Goal: Find contact information: Find contact information

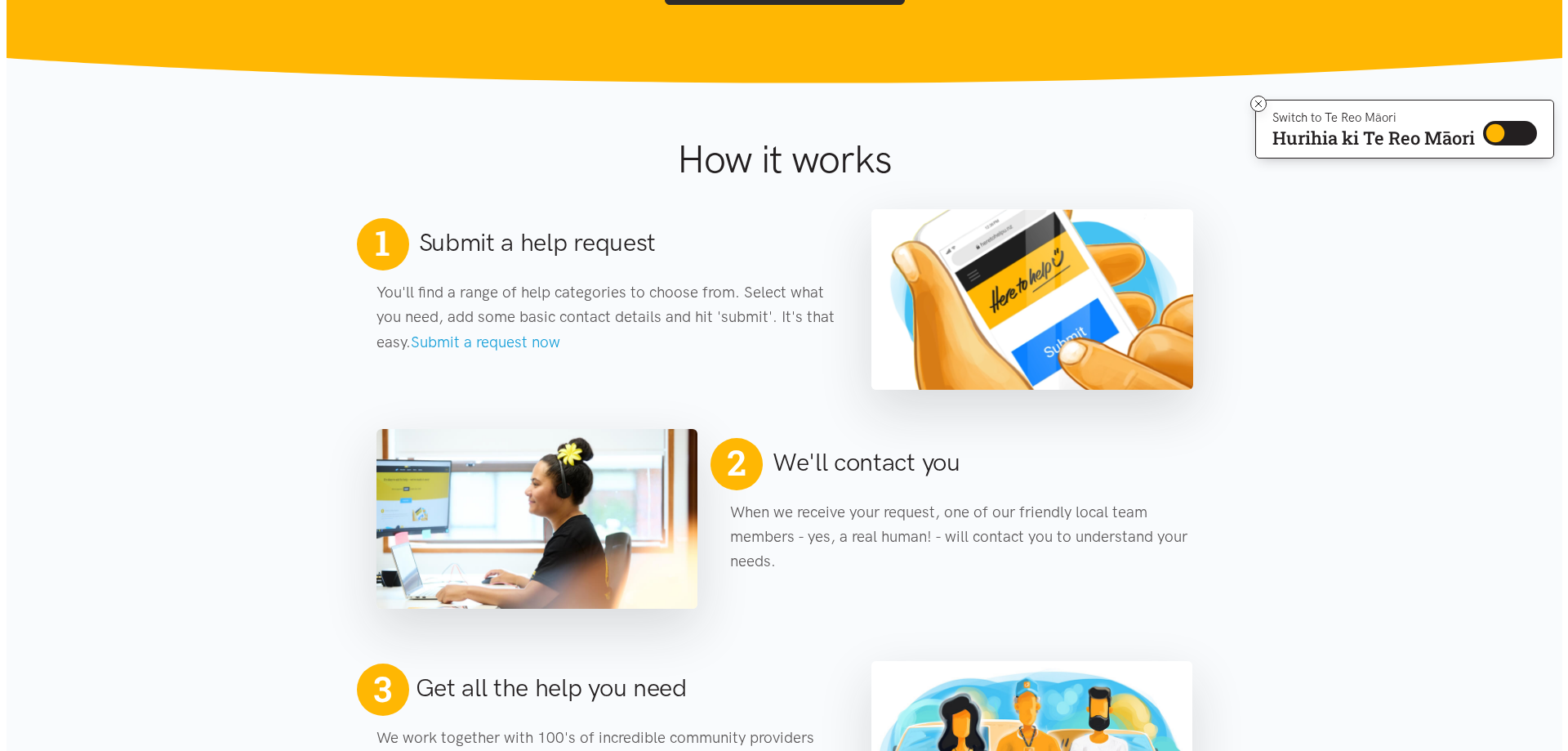
scroll to position [245, 0]
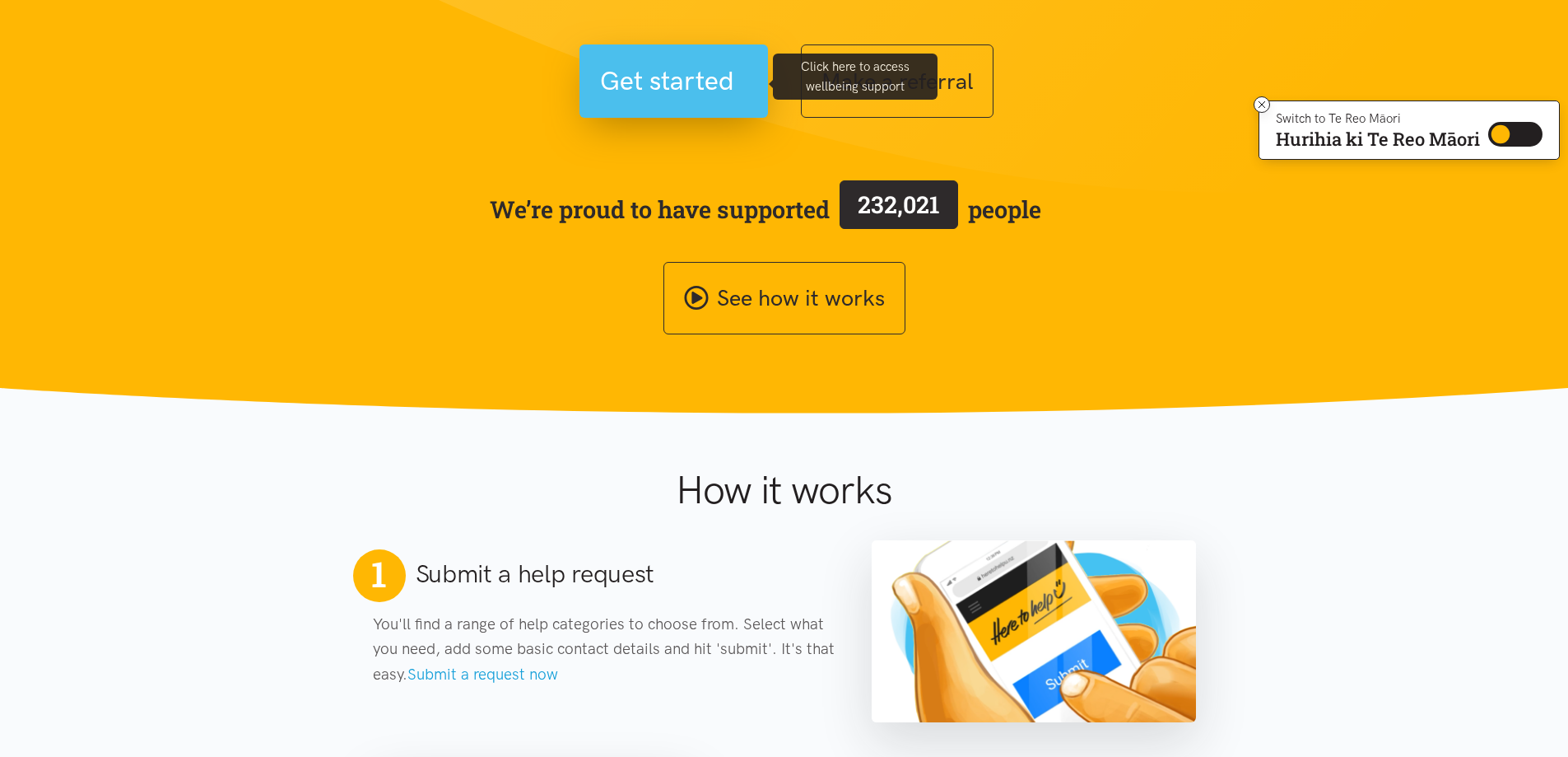
click at [705, 89] on span "Get started" at bounding box center [667, 81] width 134 height 42
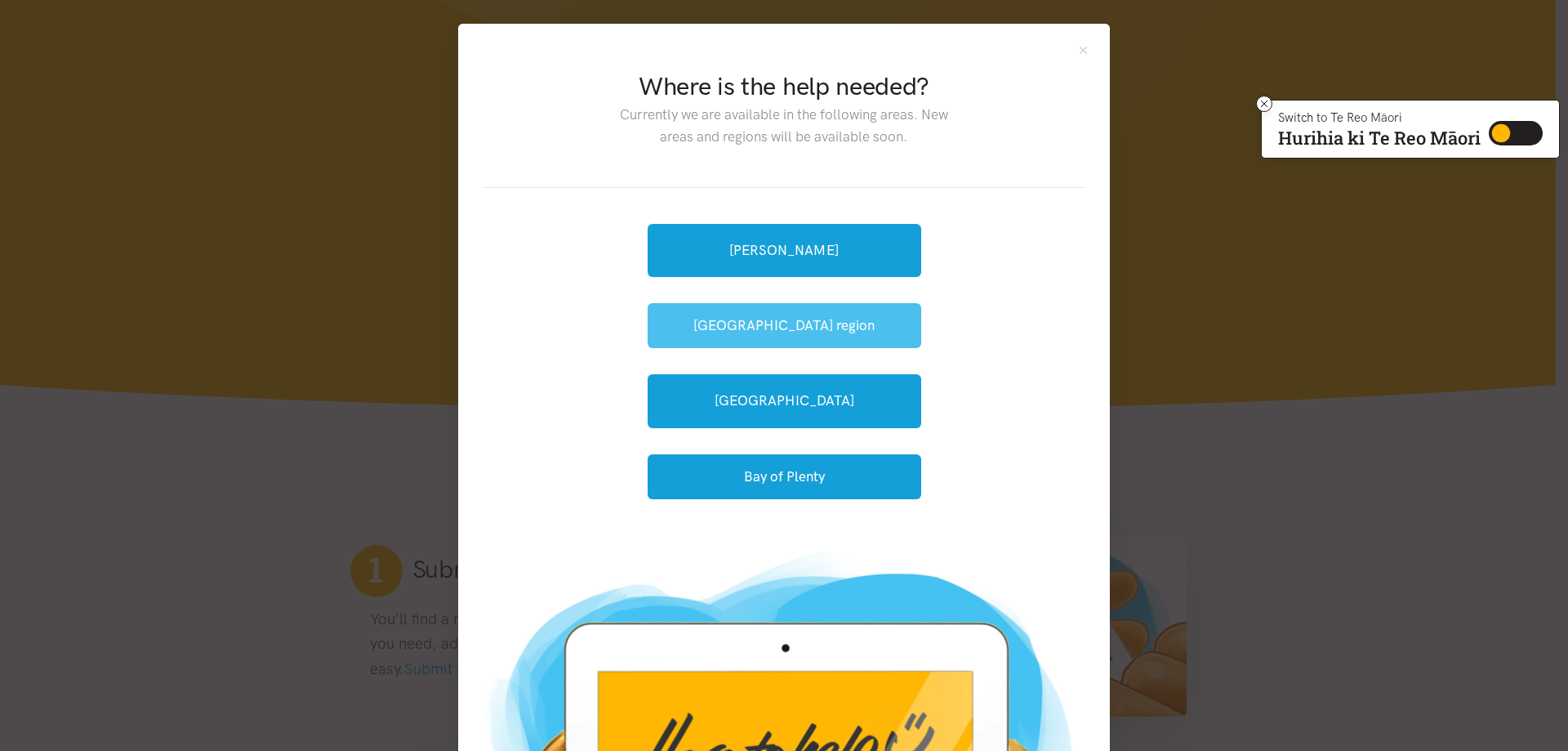
click at [802, 330] on button "[GEOGRAPHIC_DATA] region" at bounding box center [784, 325] width 273 height 45
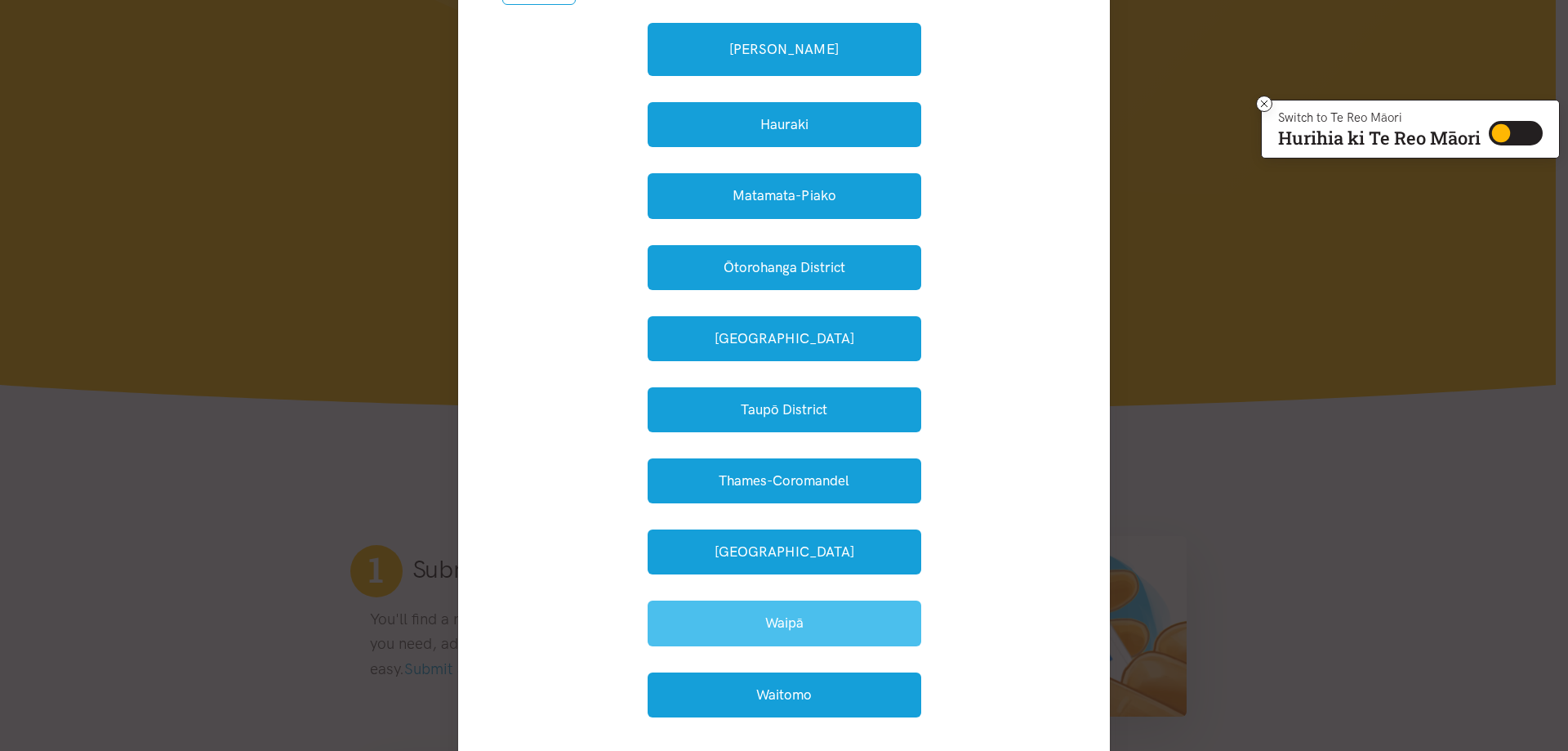
click at [804, 619] on button "Waipā" at bounding box center [784, 622] width 273 height 45
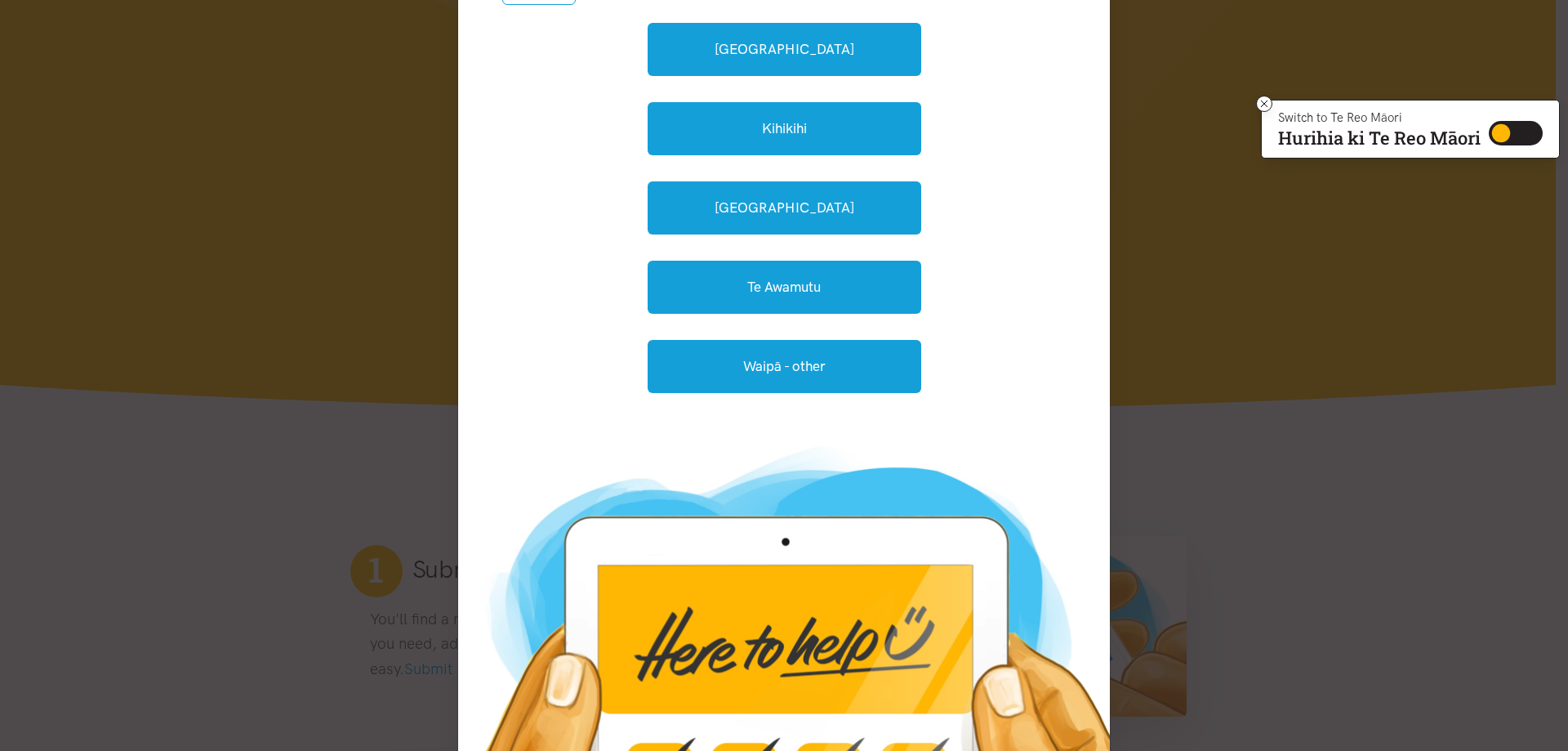
scroll to position [314, 0]
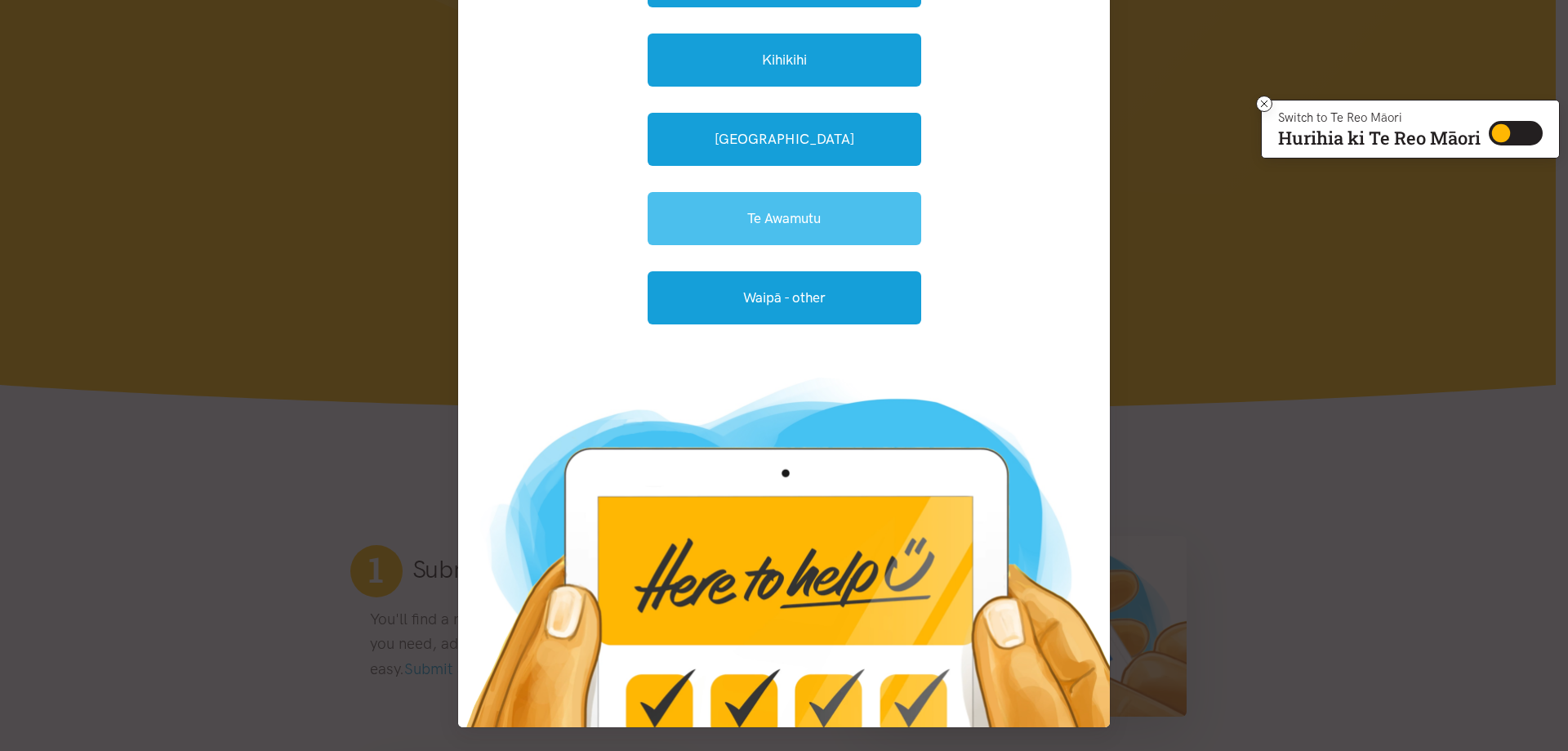
click at [818, 220] on link "Te Awamutu" at bounding box center [784, 219] width 273 height 53
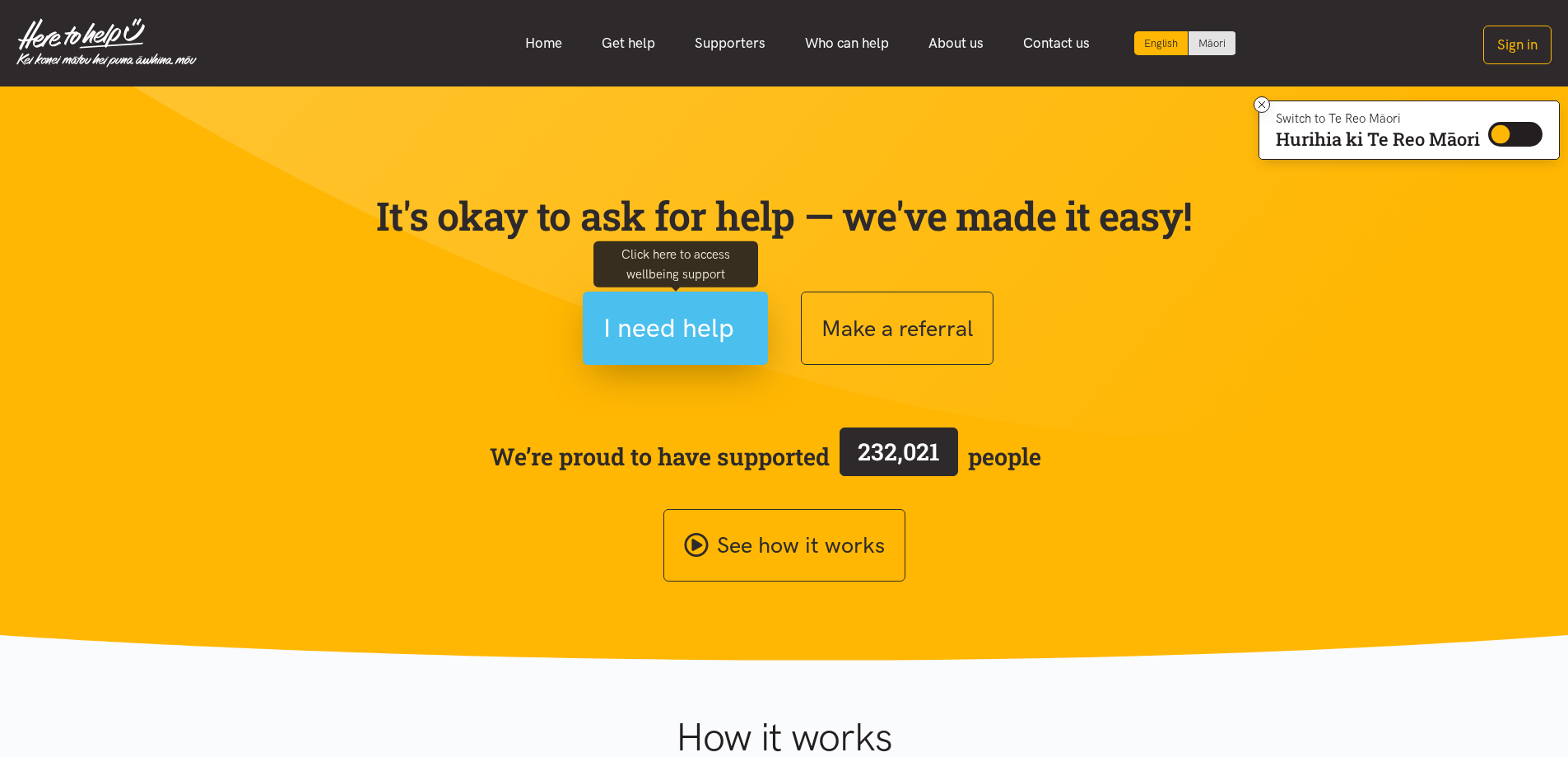
click at [661, 338] on span "I need help" at bounding box center [668, 328] width 130 height 42
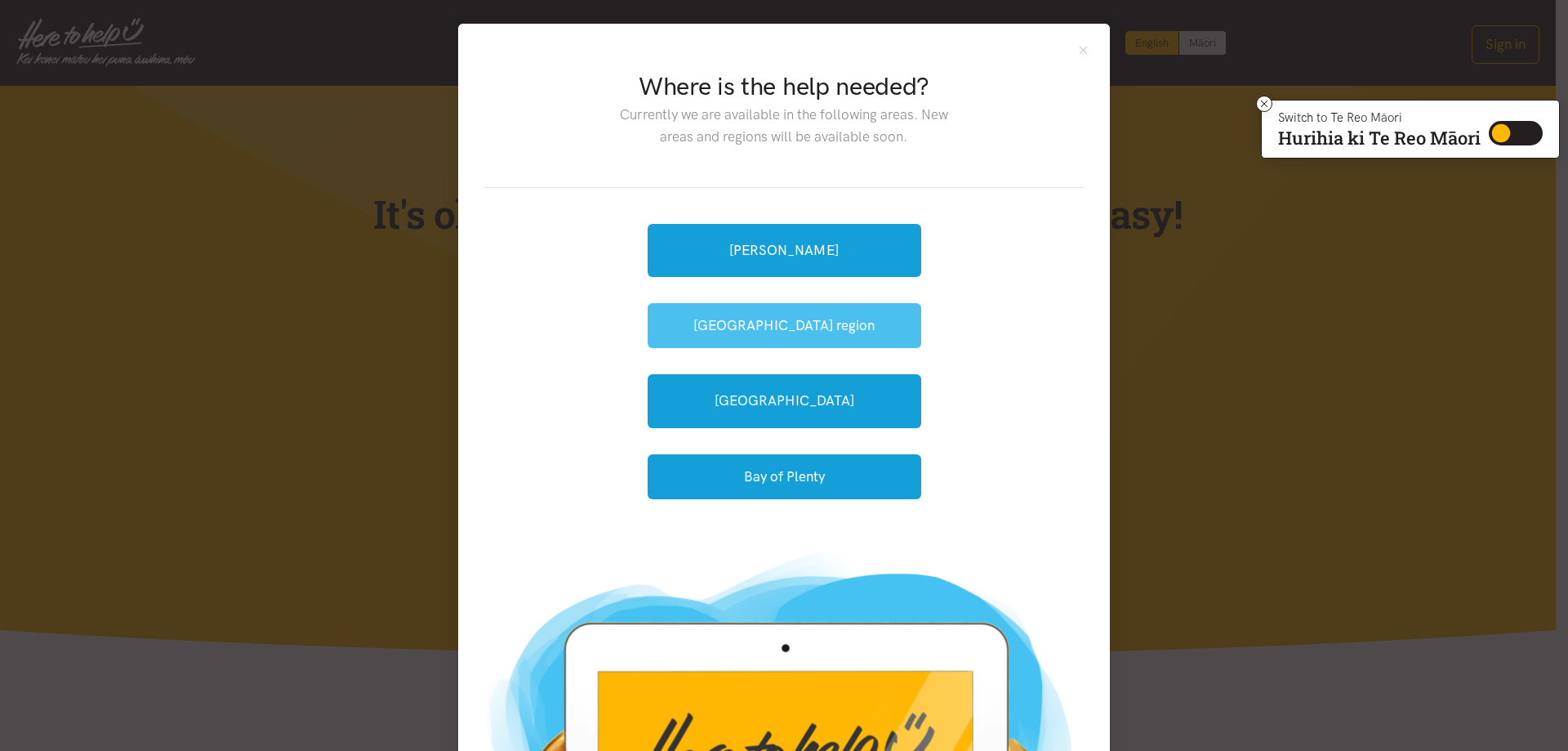
click at [809, 323] on button "[GEOGRAPHIC_DATA] region" at bounding box center [784, 325] width 273 height 45
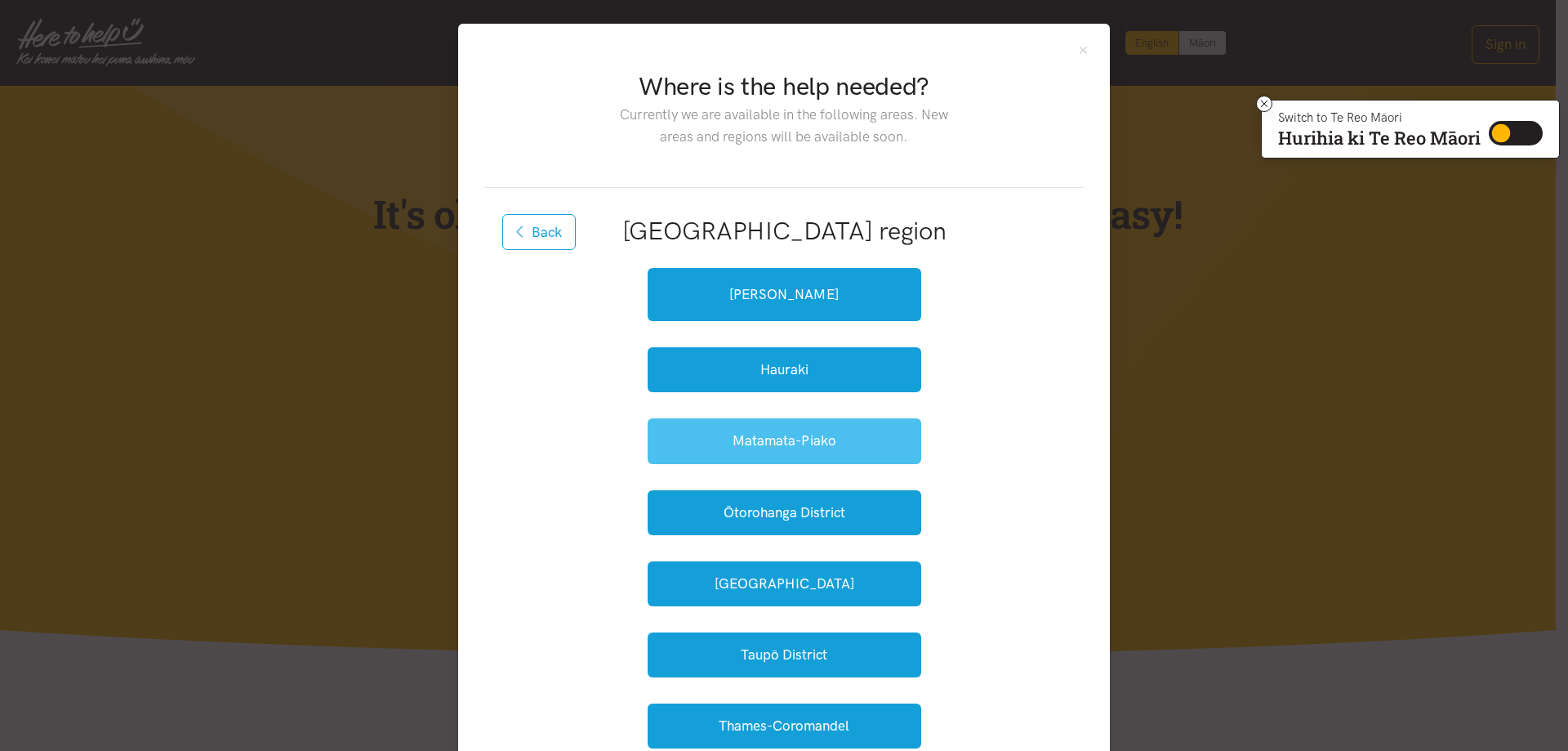
scroll to position [245, 0]
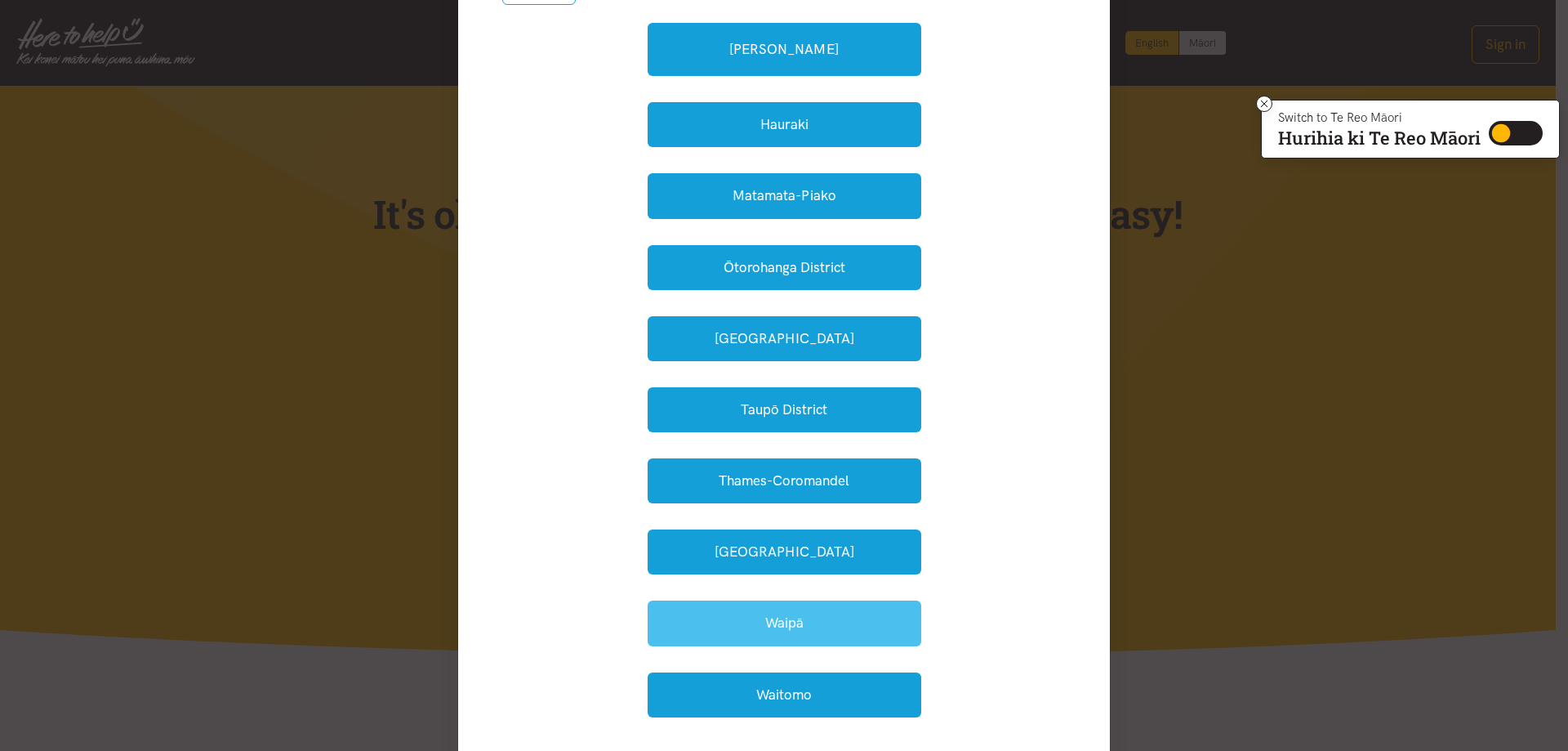
click at [802, 621] on button "Waipā" at bounding box center [784, 622] width 273 height 45
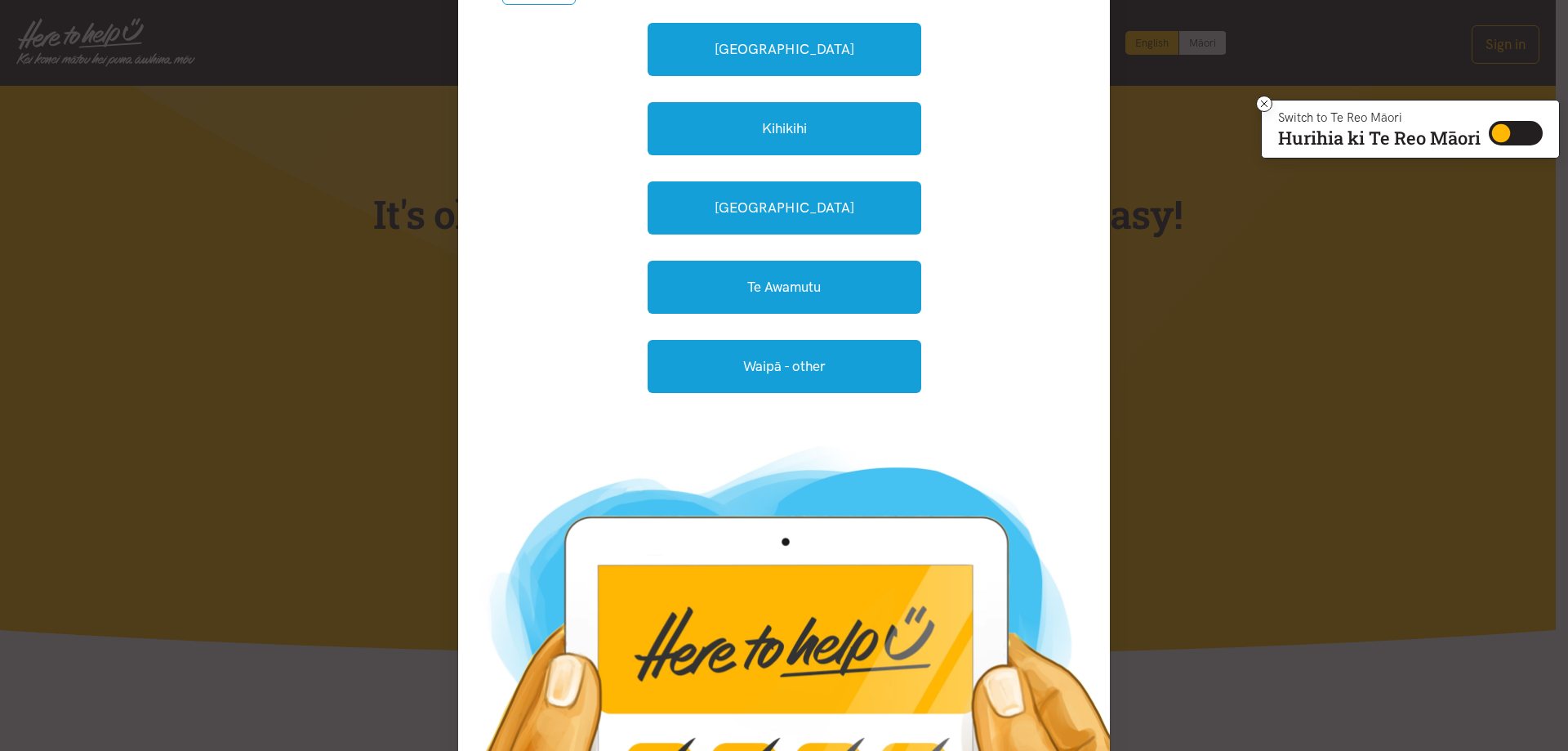
scroll to position [81, 0]
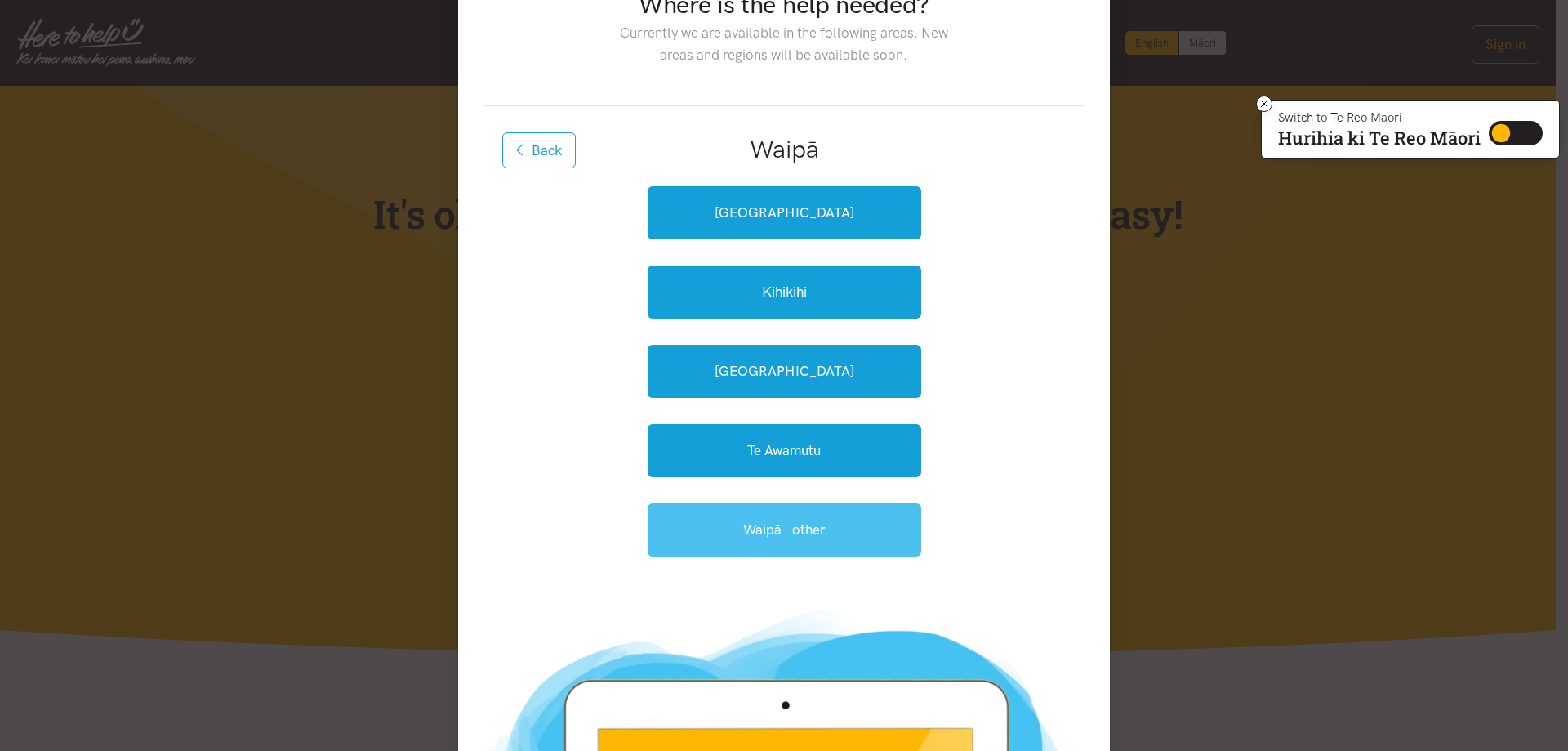
click at [805, 530] on link "Waipā - other" at bounding box center [784, 530] width 273 height 53
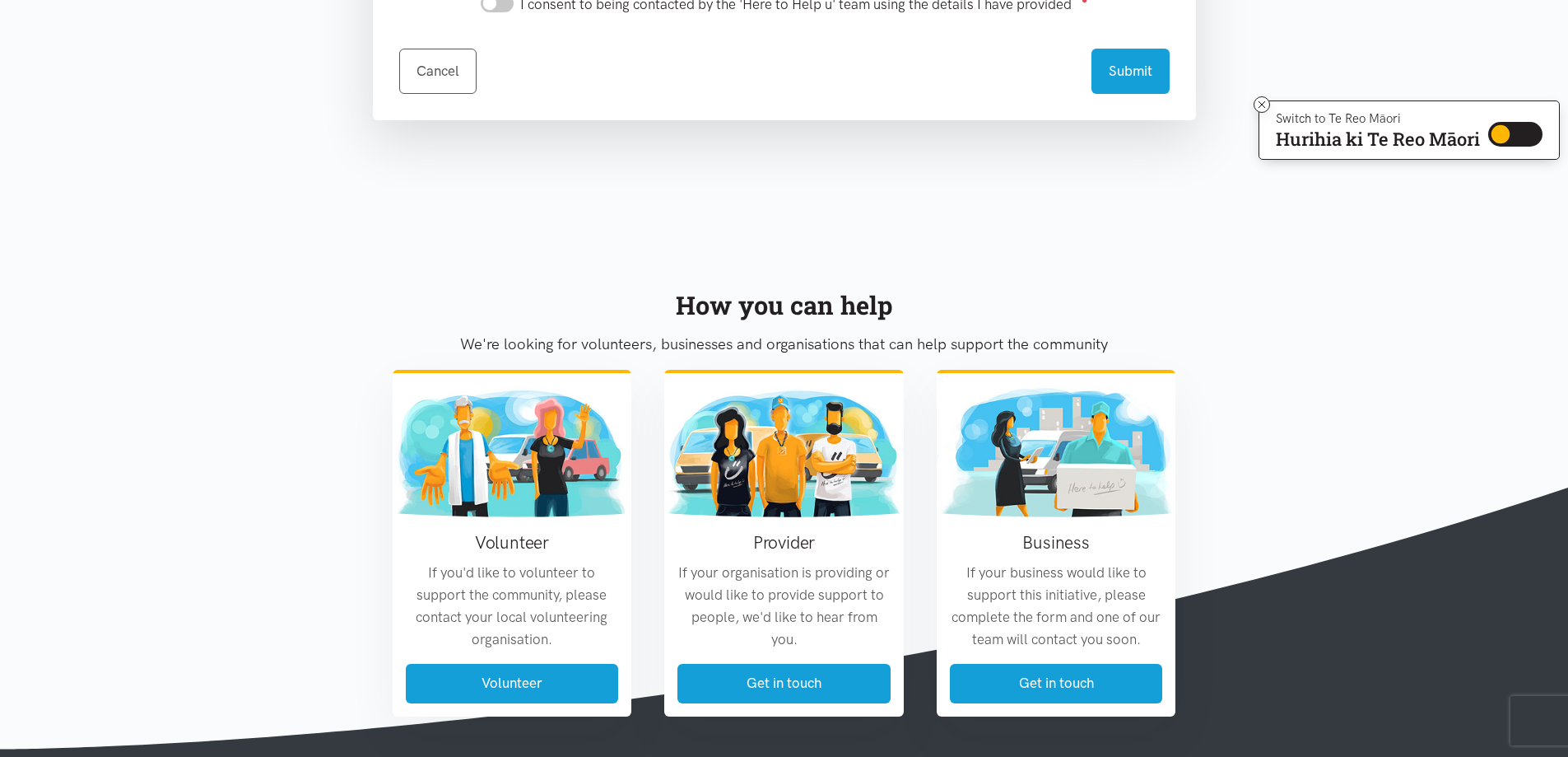
scroll to position [1235, 0]
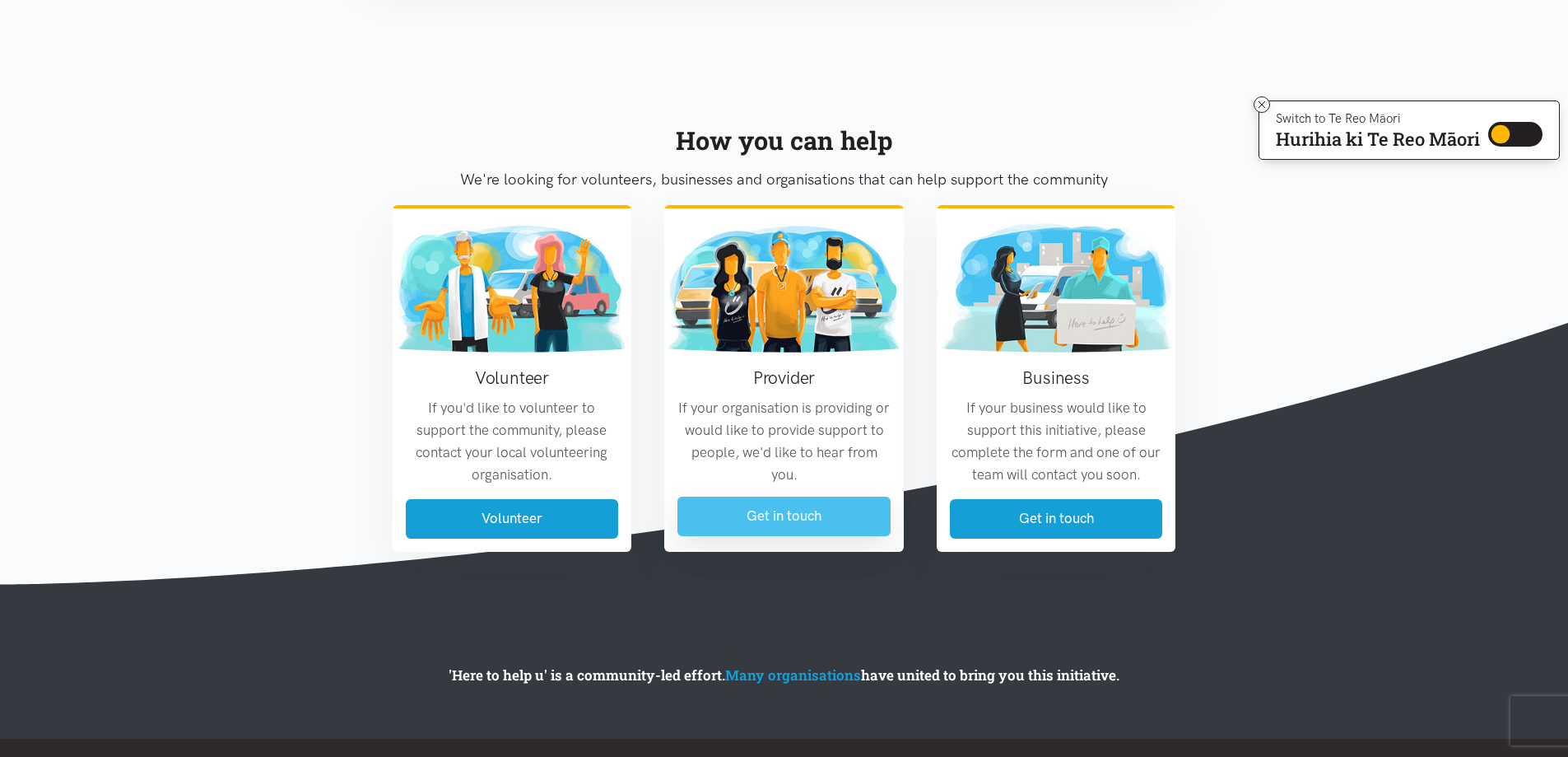
click at [794, 518] on link "Get in touch" at bounding box center [784, 516] width 213 height 39
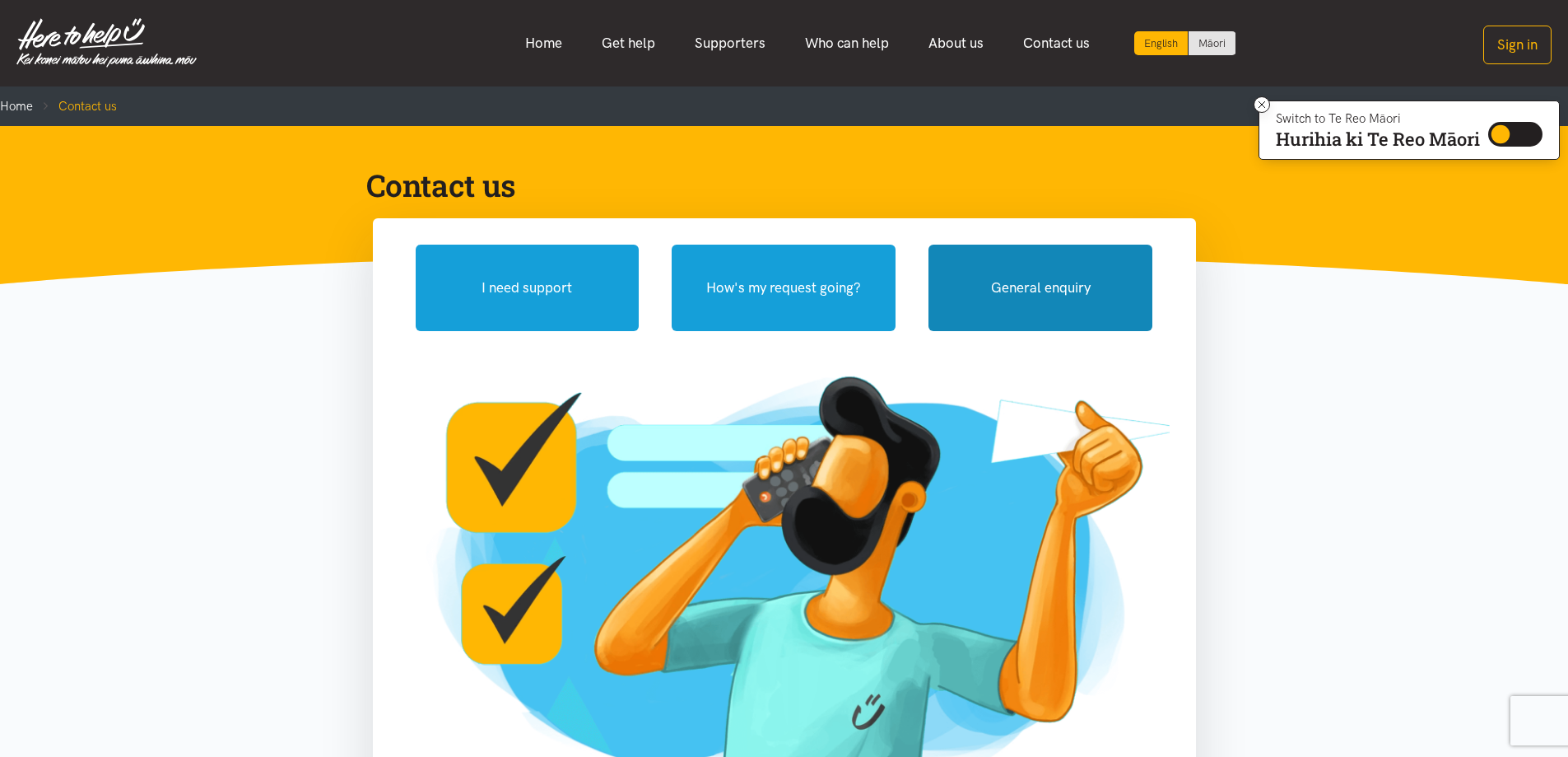
click at [1025, 289] on button "General enquiry" at bounding box center [1040, 288] width 224 height 86
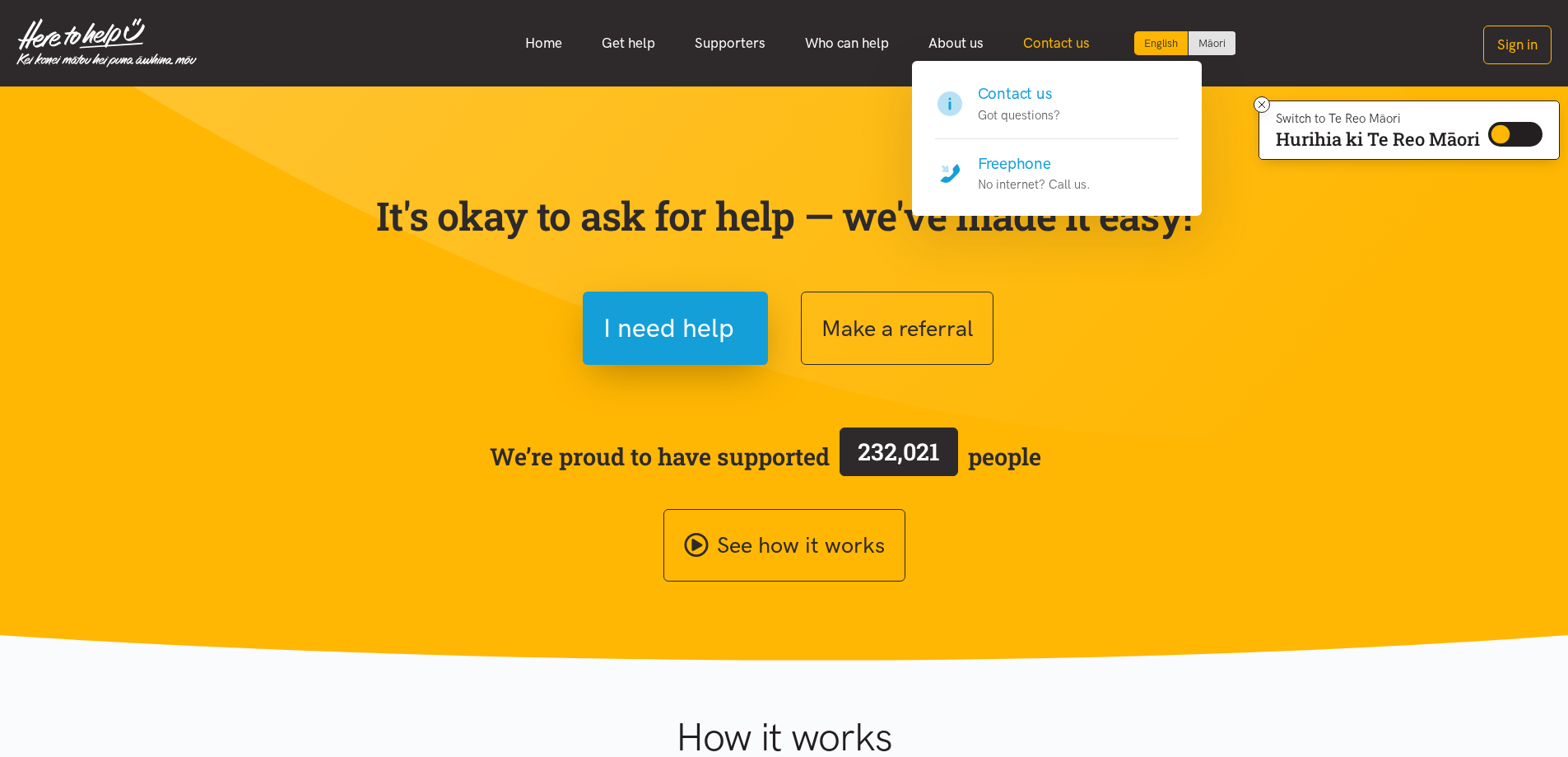
click at [1045, 43] on link "Contact us" at bounding box center [1056, 43] width 106 height 35
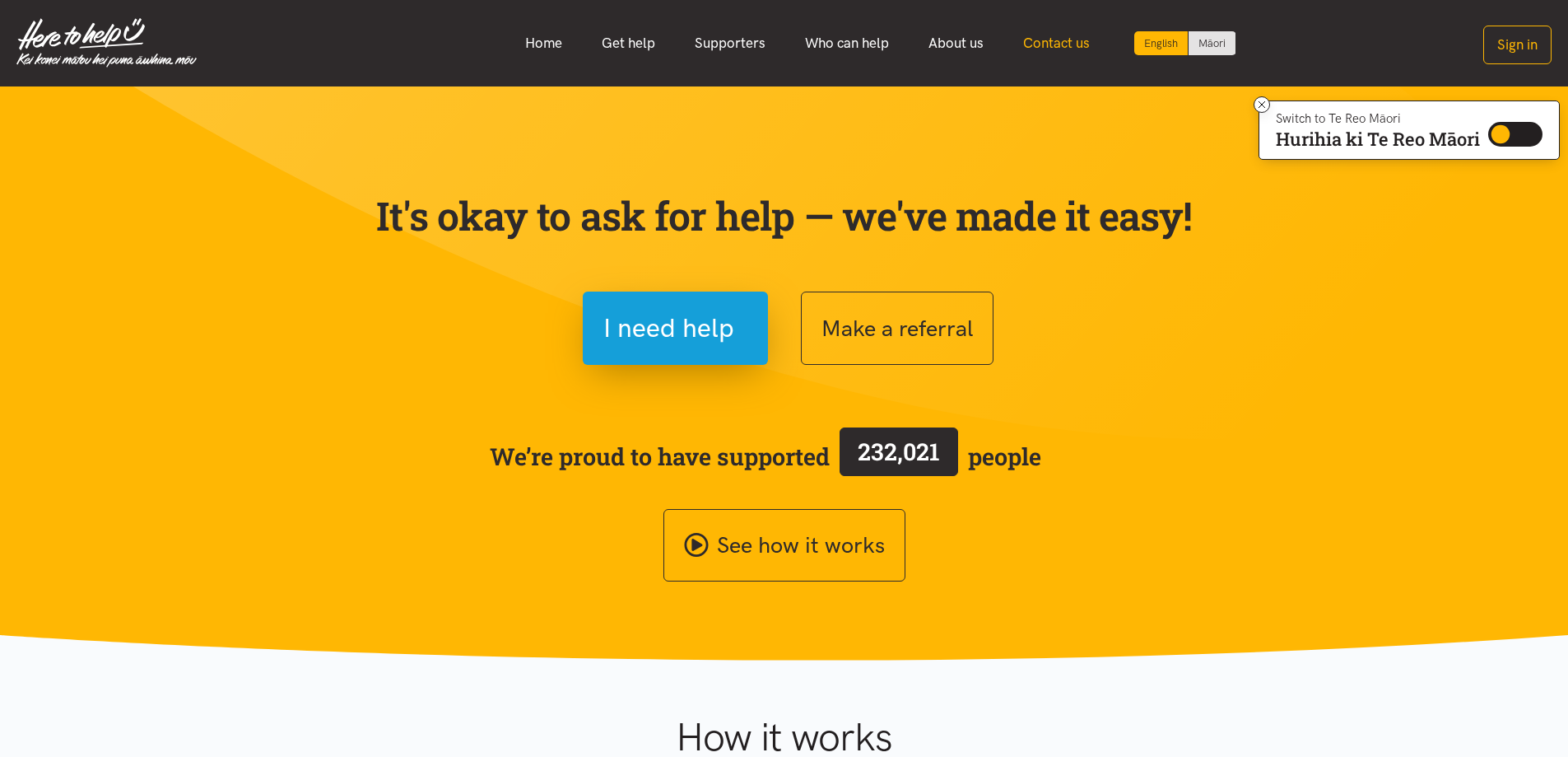
click at [1047, 43] on link "Contact us" at bounding box center [1056, 43] width 106 height 35
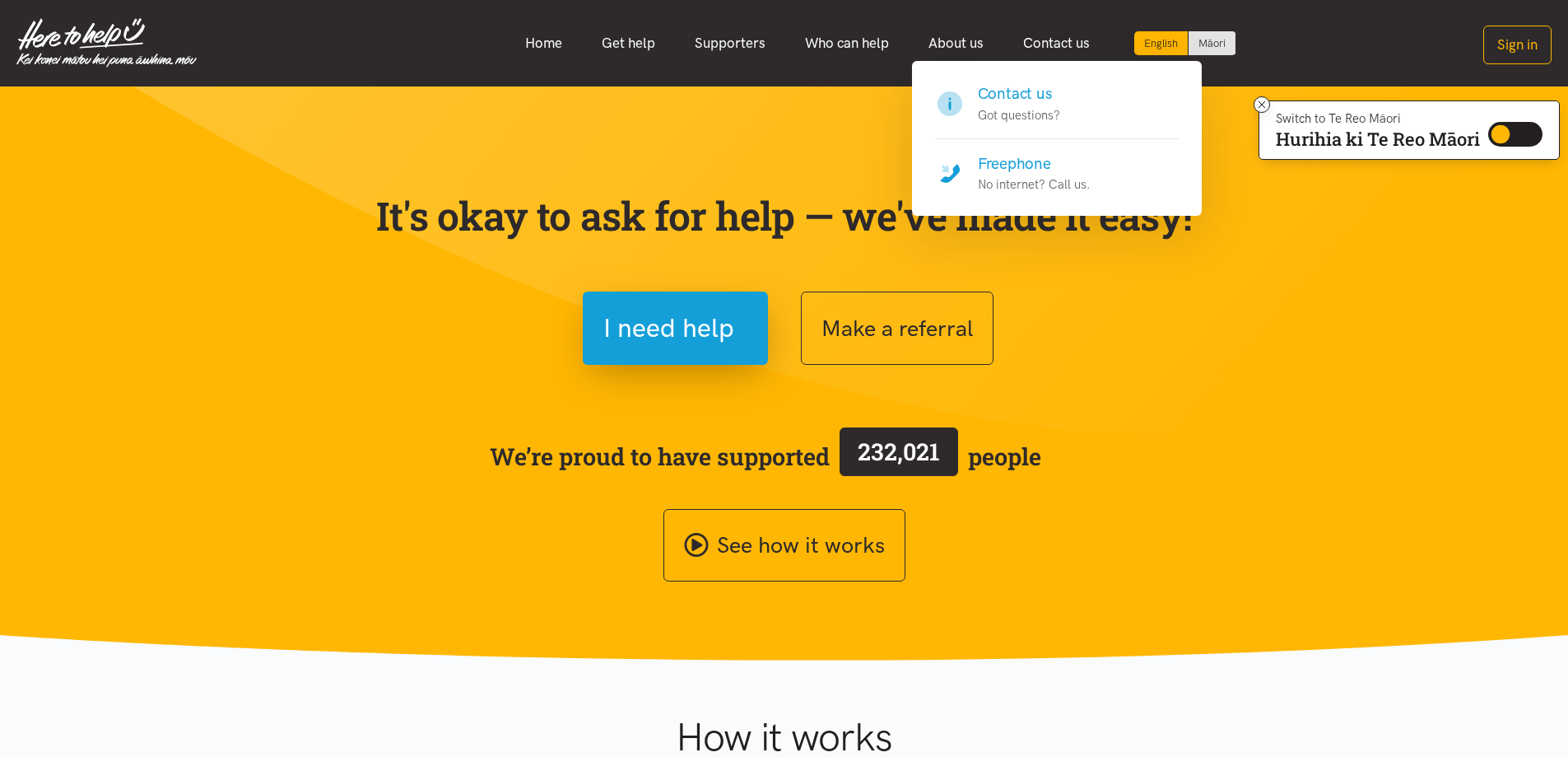
click at [1041, 175] on p "No internet? Call us." at bounding box center [1034, 184] width 113 height 20
